Goal: Navigation & Orientation: Find specific page/section

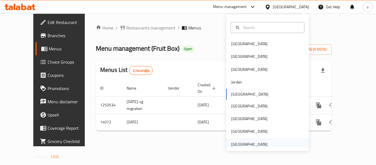
click at [244, 143] on div "[GEOGRAPHIC_DATA]" at bounding box center [249, 144] width 36 height 6
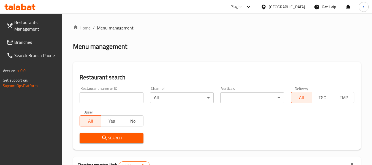
click at [23, 43] on div at bounding box center [186, 82] width 372 height 165
click at [23, 43] on span "Branches" at bounding box center [36, 42] width 44 height 7
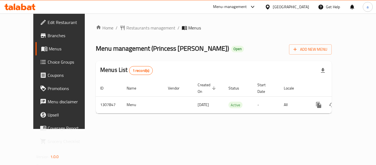
click at [282, 7] on div "[GEOGRAPHIC_DATA]" at bounding box center [291, 7] width 36 height 6
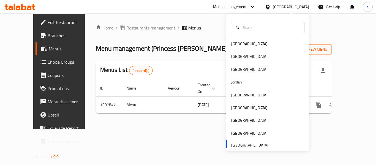
click at [206, 48] on div "Menu management ( Princess Cake ) Open Add New Menu" at bounding box center [214, 48] width 236 height 12
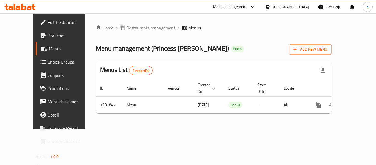
click at [233, 4] on div "Menu-management" at bounding box center [230, 7] width 34 height 7
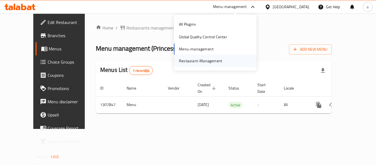
click at [212, 63] on div "Restaurant-Management" at bounding box center [200, 61] width 43 height 6
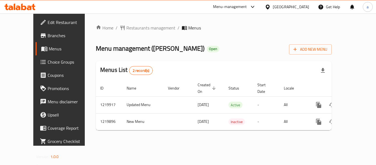
click at [286, 7] on div "[GEOGRAPHIC_DATA]" at bounding box center [291, 7] width 36 height 6
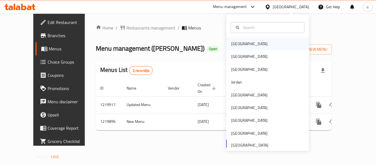
click at [239, 40] on div "[GEOGRAPHIC_DATA]" at bounding box center [249, 43] width 45 height 13
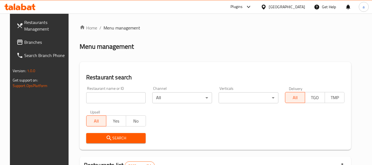
click at [24, 45] on span "Branches" at bounding box center [46, 42] width 44 height 7
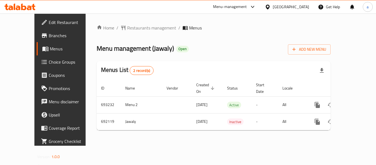
click at [302, 8] on div "[GEOGRAPHIC_DATA]" at bounding box center [291, 7] width 36 height 6
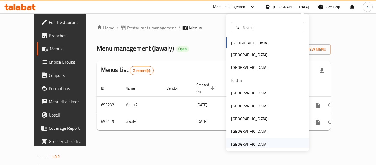
click at [249, 142] on div "[GEOGRAPHIC_DATA]" at bounding box center [249, 144] width 36 height 6
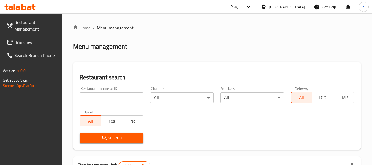
click at [24, 44] on div at bounding box center [186, 82] width 372 height 165
click at [24, 44] on span "Branches" at bounding box center [36, 42] width 44 height 7
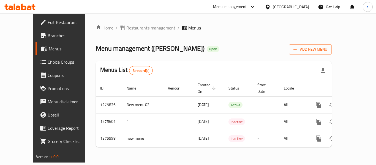
click at [242, 7] on div "Menu-management" at bounding box center [230, 7] width 34 height 7
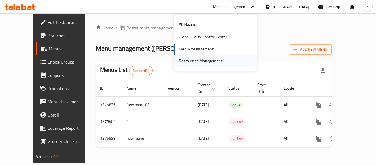
click at [217, 64] on div "Restaurant-Management" at bounding box center [201, 61] width 52 height 13
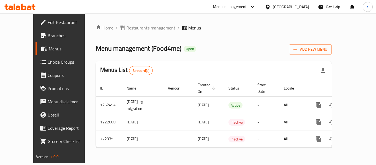
click at [280, 6] on div "[GEOGRAPHIC_DATA]" at bounding box center [291, 7] width 36 height 6
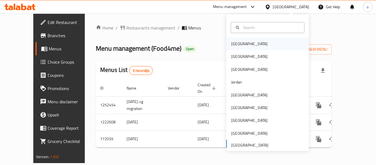
click at [253, 42] on div "[GEOGRAPHIC_DATA]" at bounding box center [267, 43] width 83 height 13
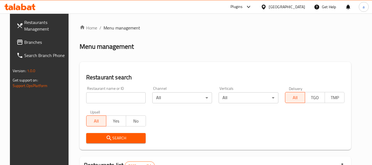
click at [29, 44] on span "Branches" at bounding box center [46, 42] width 44 height 7
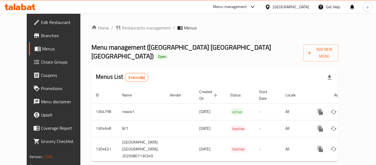
click at [271, 7] on icon at bounding box center [268, 7] width 6 height 6
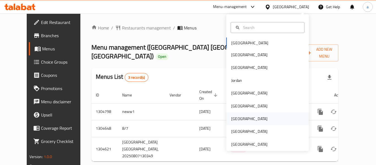
click at [236, 119] on div "[GEOGRAPHIC_DATA]" at bounding box center [249, 119] width 36 height 6
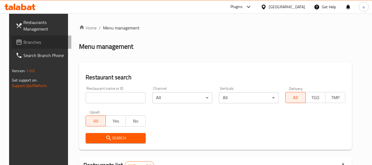
click at [23, 40] on span "Branches" at bounding box center [45, 42] width 44 height 7
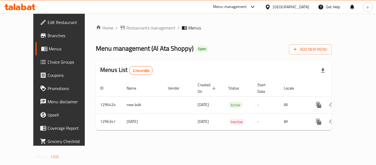
click at [300, 6] on div "Qatar" at bounding box center [291, 7] width 36 height 6
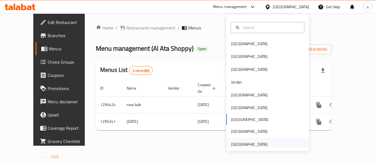
click at [247, 145] on div "[GEOGRAPHIC_DATA]" at bounding box center [249, 144] width 36 height 6
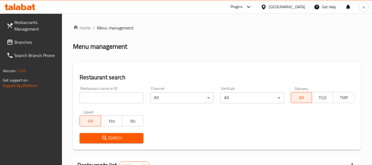
click at [23, 40] on span "Branches" at bounding box center [36, 42] width 44 height 7
